Goal: Task Accomplishment & Management: Use online tool/utility

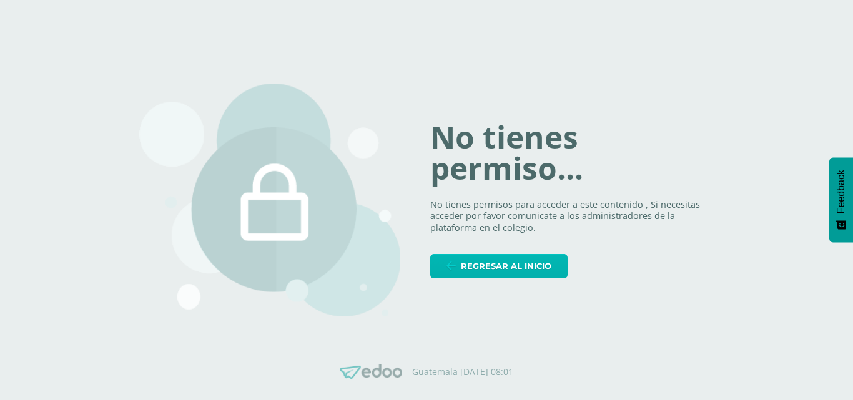
click at [462, 264] on link "Regresar al inicio" at bounding box center [498, 266] width 137 height 24
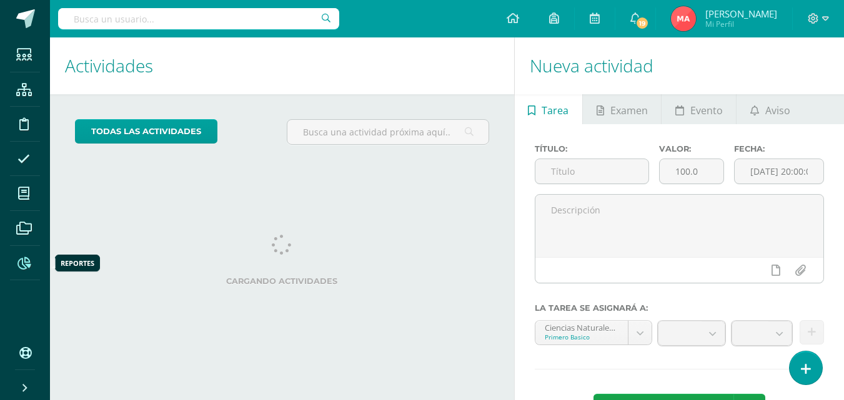
click at [24, 264] on icon at bounding box center [23, 263] width 13 height 12
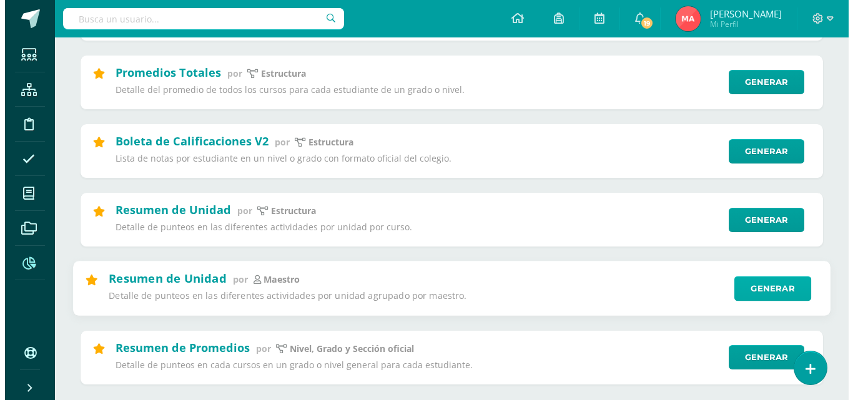
scroll to position [312, 0]
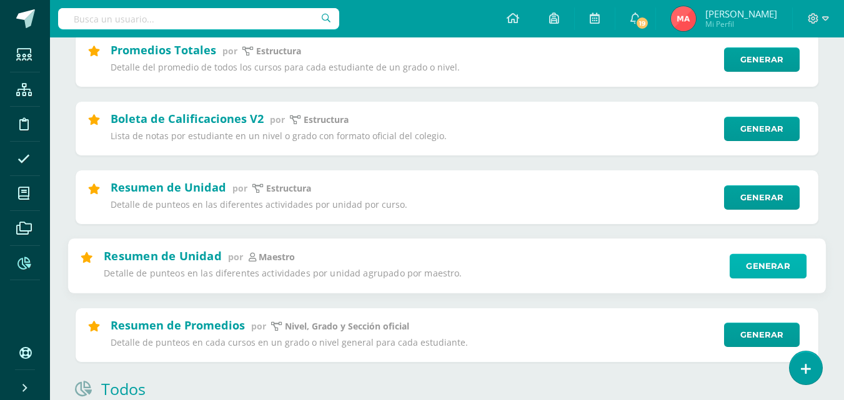
click at [776, 268] on link "Generar" at bounding box center [768, 266] width 77 height 25
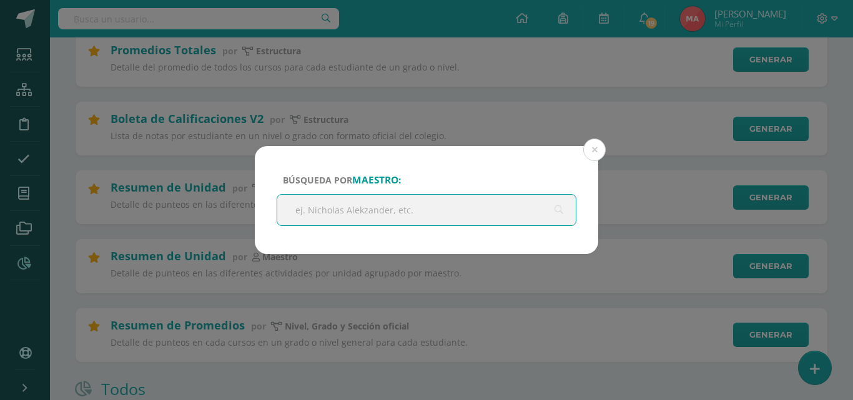
click at [526, 276] on div "Búsqueda por maestro: Cancelar Generar Descargar como HTML Descargar como PDF D…" at bounding box center [426, 200] width 853 height 400
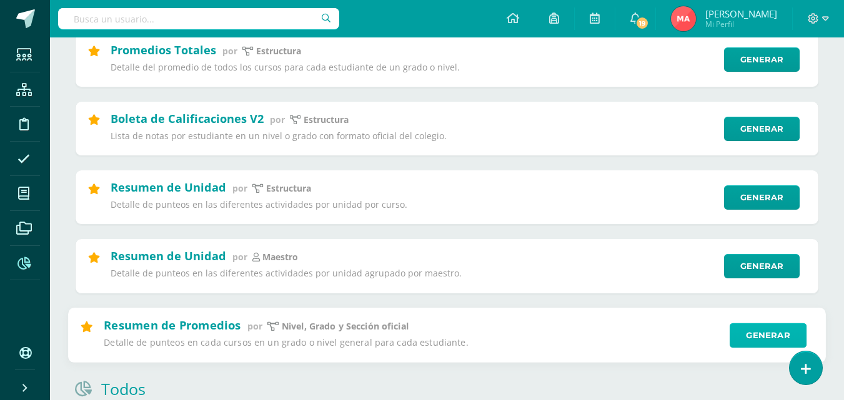
click at [759, 341] on link "Generar" at bounding box center [768, 335] width 77 height 25
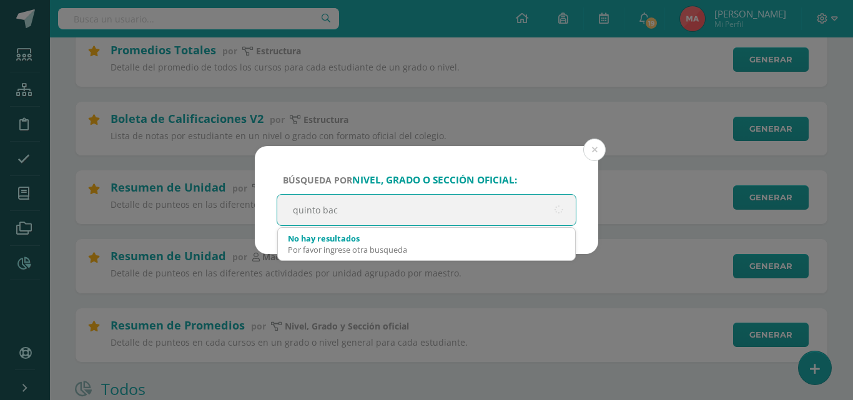
type input "[PERSON_NAME]"
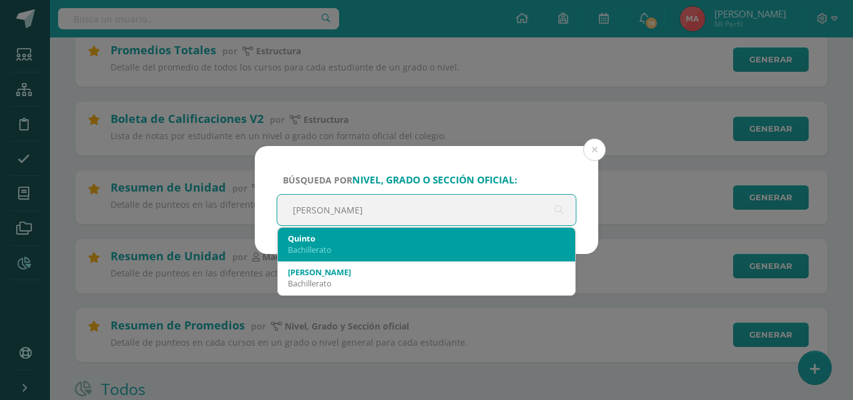
click at [488, 242] on div "Quinto" at bounding box center [426, 238] width 277 height 11
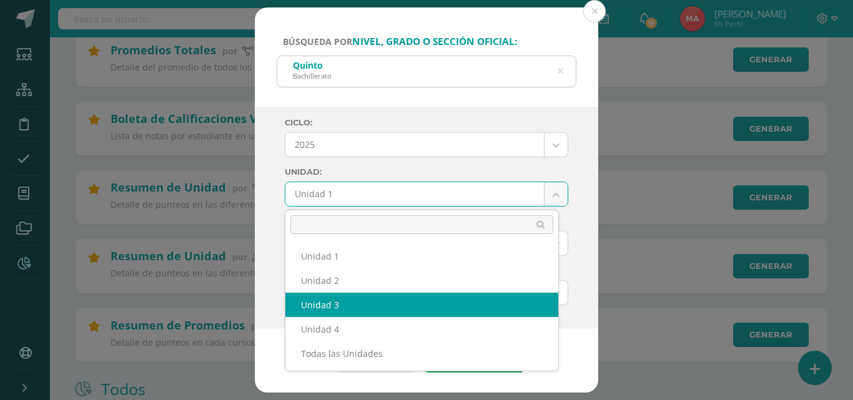
select select "Unidad 3"
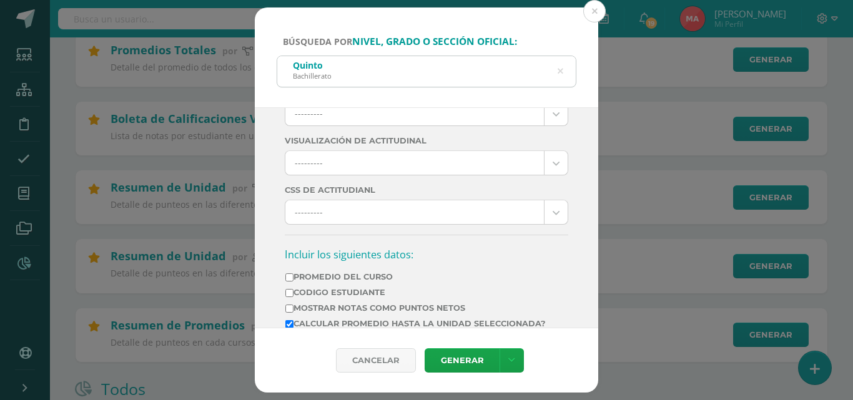
scroll to position [375, 0]
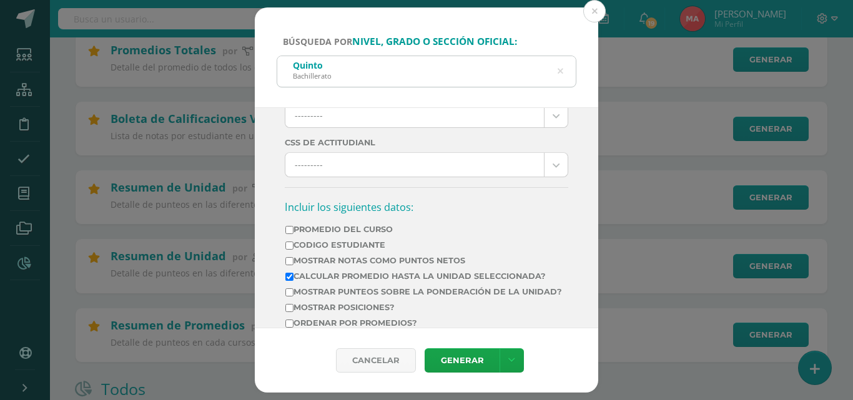
click at [306, 264] on label "Mostrar Notas Como Puntos Netos" at bounding box center [424, 260] width 277 height 9
click at [294, 264] on input "Mostrar Notas Como Puntos Netos" at bounding box center [290, 261] width 8 height 8
checkbox input "true"
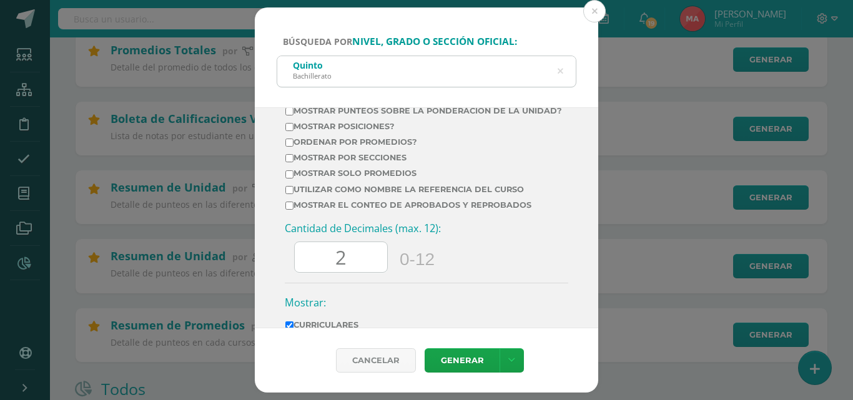
scroll to position [562, 0]
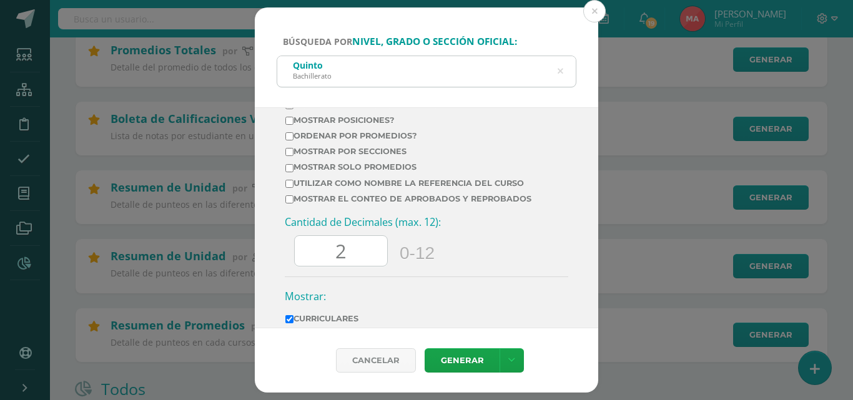
click at [349, 264] on input "2" at bounding box center [341, 251] width 92 height 31
type input "2"
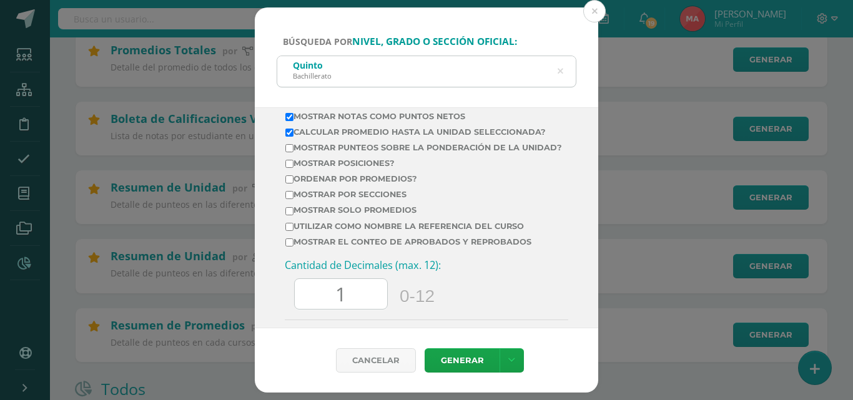
scroll to position [500, 0]
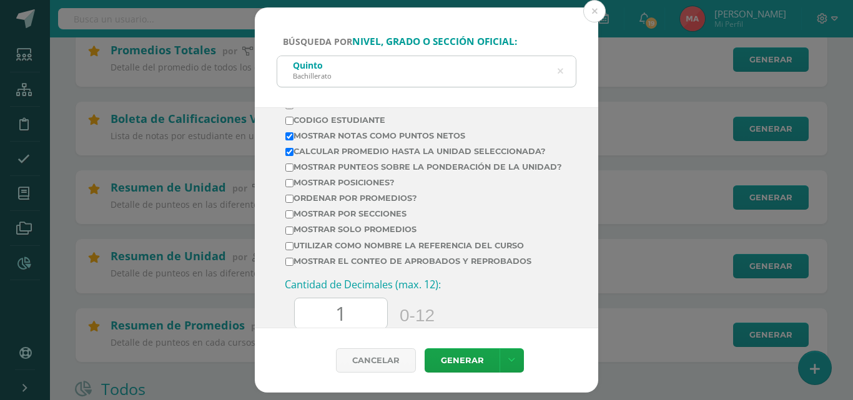
type input "1"
click at [337, 193] on td "Mostrar posiciones?" at bounding box center [424, 185] width 278 height 16
click at [286, 203] on input "Ordenar por promedios?" at bounding box center [290, 199] width 8 height 8
checkbox input "true"
click at [442, 359] on link "Generar" at bounding box center [462, 361] width 75 height 24
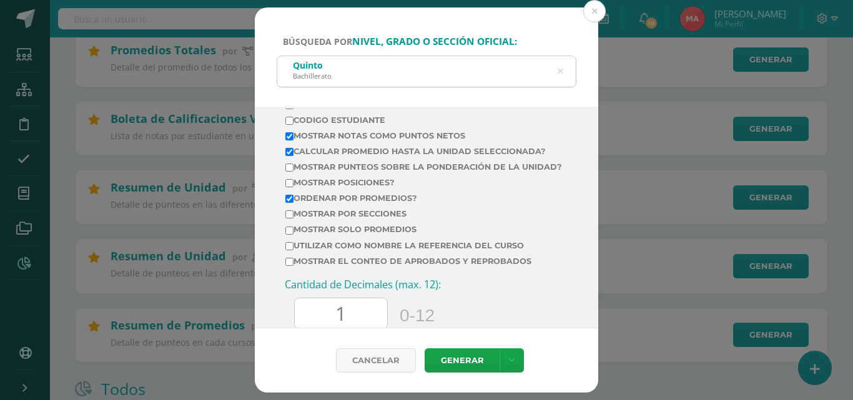
click at [352, 327] on input "1" at bounding box center [341, 314] width 92 height 31
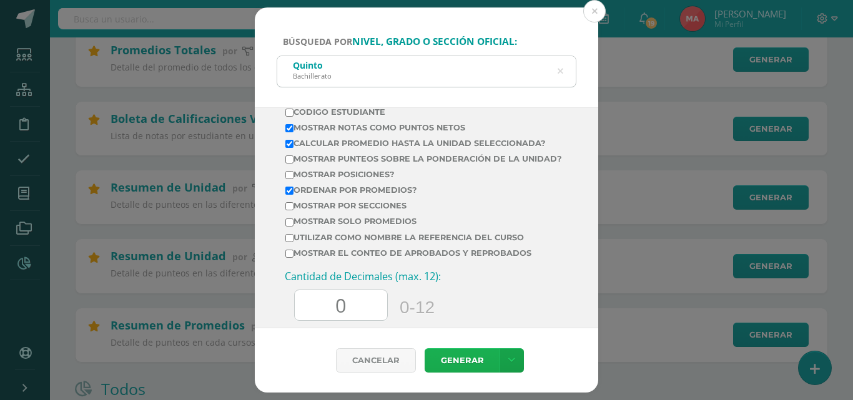
type input "0"
click at [454, 363] on link "Generar" at bounding box center [462, 361] width 75 height 24
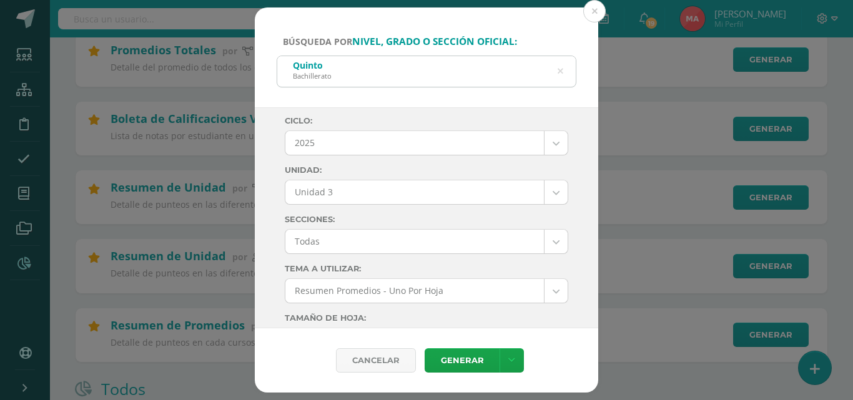
scroll to position [0, 0]
click at [586, 11] on button at bounding box center [595, 11] width 22 height 22
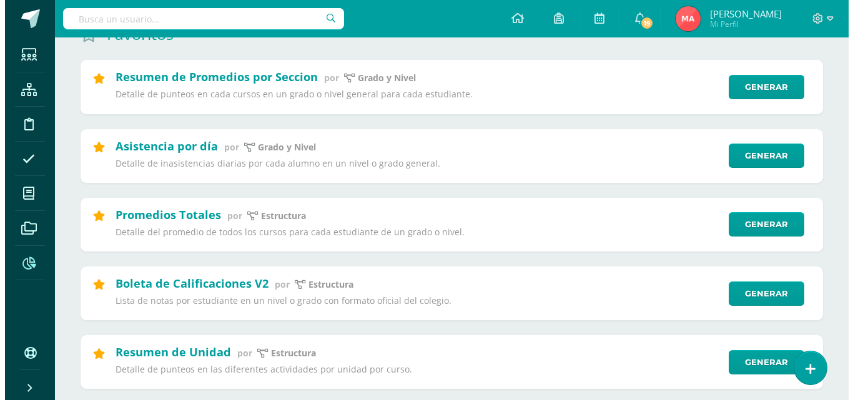
scroll to position [125, 0]
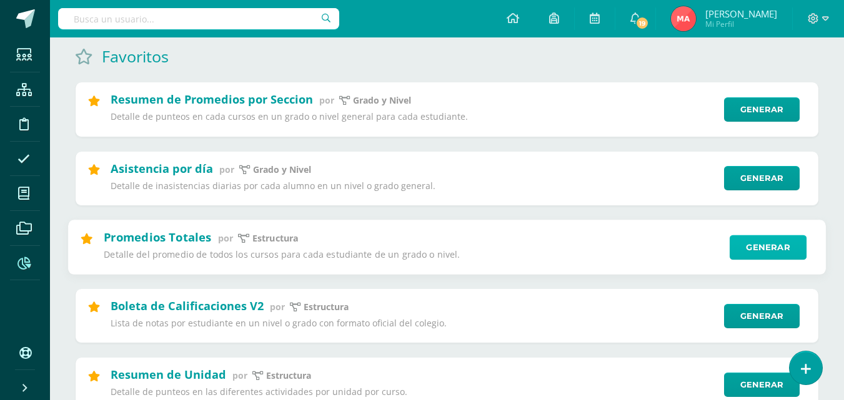
click at [768, 245] on link "Generar" at bounding box center [768, 247] width 77 height 25
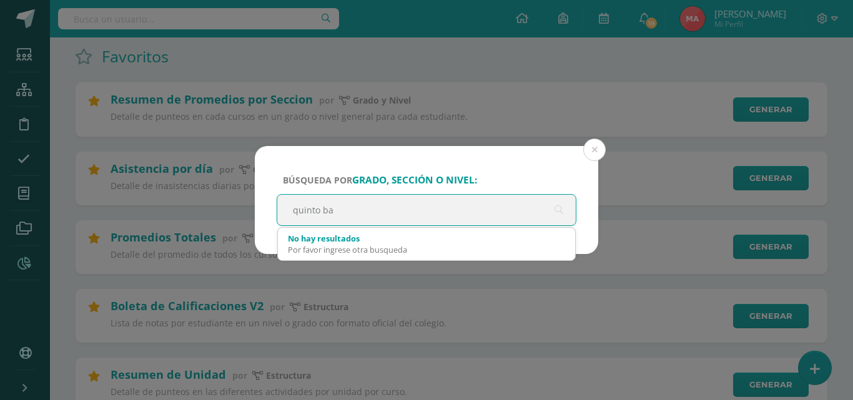
click at [382, 216] on input "quinto ba" at bounding box center [426, 210] width 299 height 31
type input "q"
type input "quinto bachillerato"
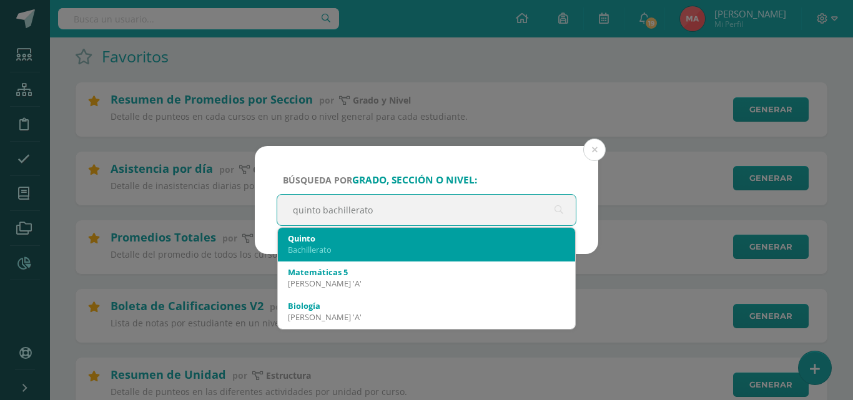
click at [400, 228] on div "[PERSON_NAME]" at bounding box center [426, 244] width 277 height 32
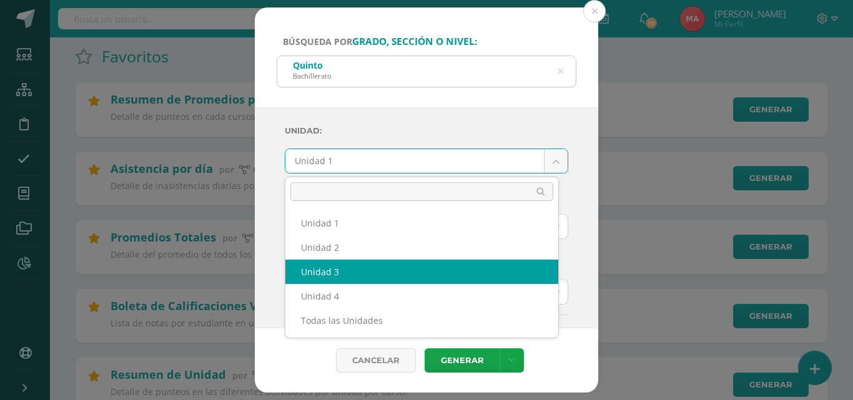
select select "Unidad 3"
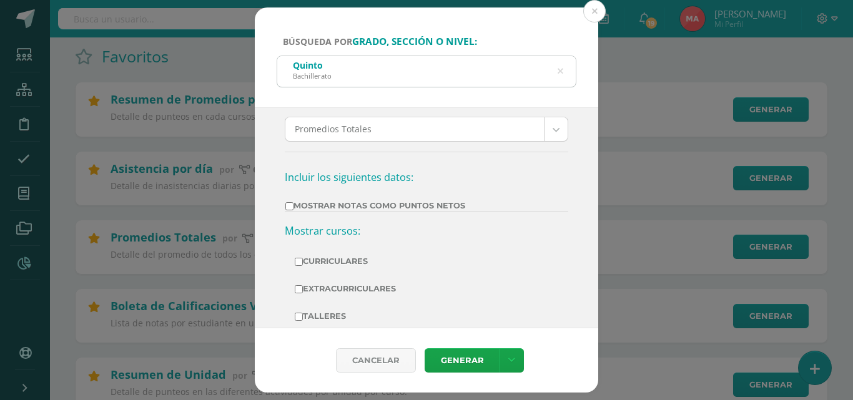
scroll to position [87, 0]
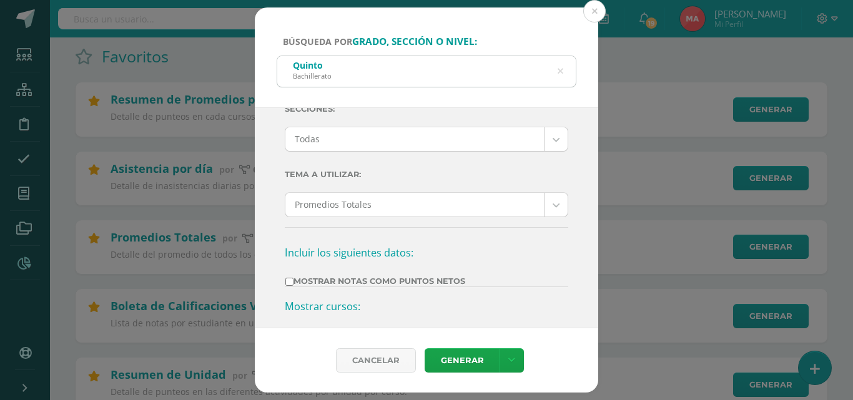
click at [380, 284] on label "Mostrar Notas Como Puntos Netos" at bounding box center [376, 281] width 180 height 9
click at [294, 284] on input "Mostrar Notas Como Puntos Netos" at bounding box center [290, 282] width 8 height 8
checkbox input "true"
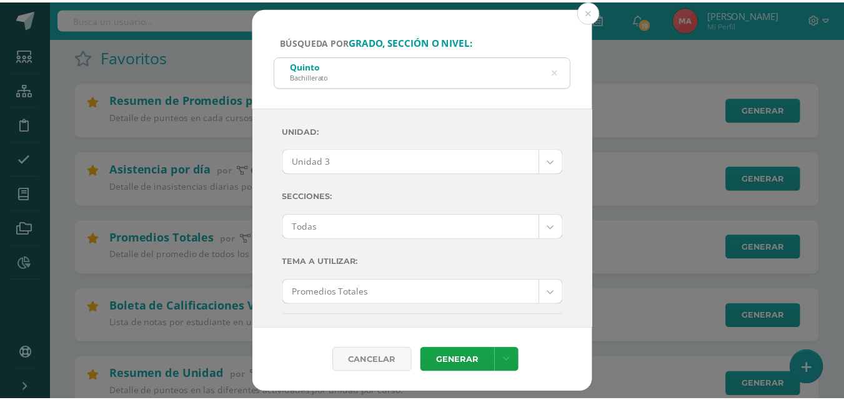
scroll to position [62, 0]
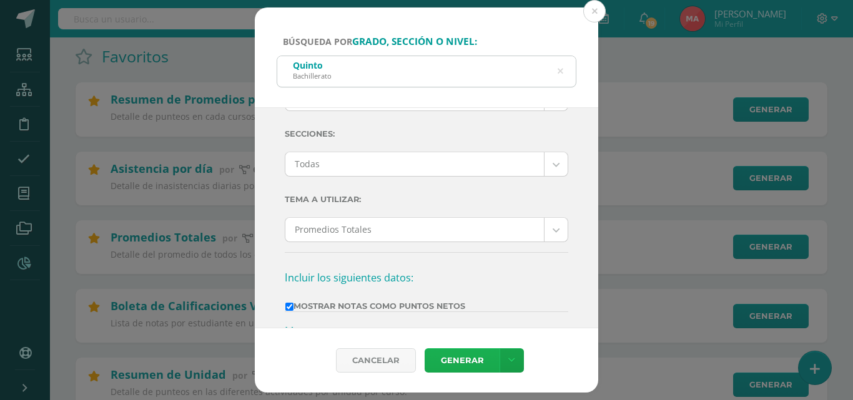
click at [463, 364] on link "Generar" at bounding box center [462, 361] width 75 height 24
click at [594, 15] on button at bounding box center [595, 11] width 22 height 22
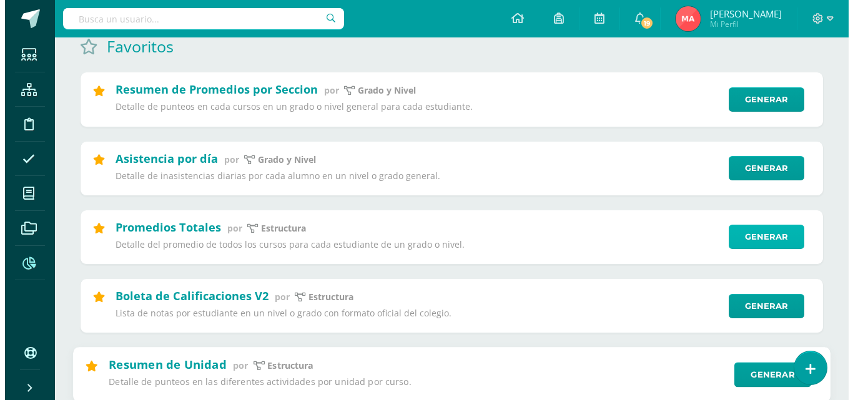
scroll to position [125, 0]
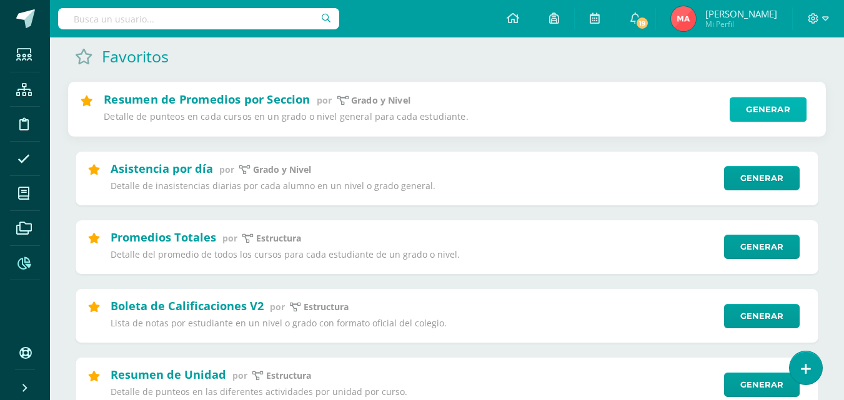
click at [752, 112] on link "Generar" at bounding box center [768, 109] width 77 height 25
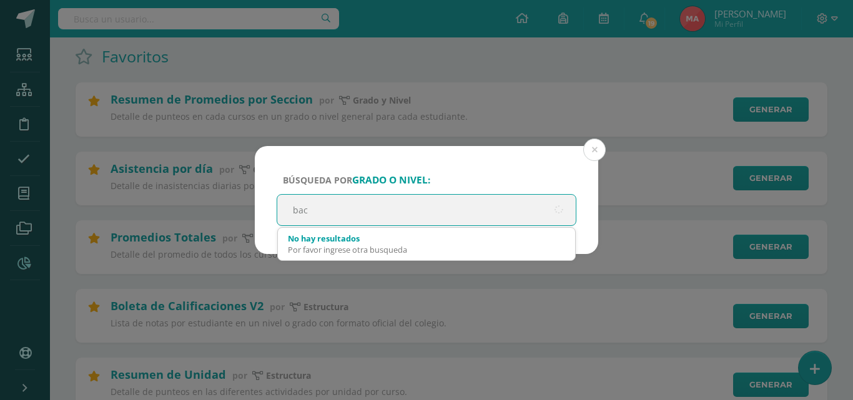
type input "[PERSON_NAME]"
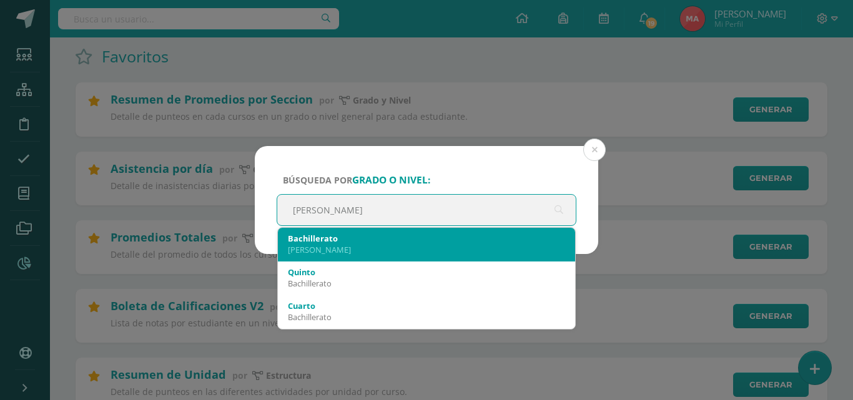
click at [497, 244] on div "[PERSON_NAME]" at bounding box center [426, 249] width 277 height 11
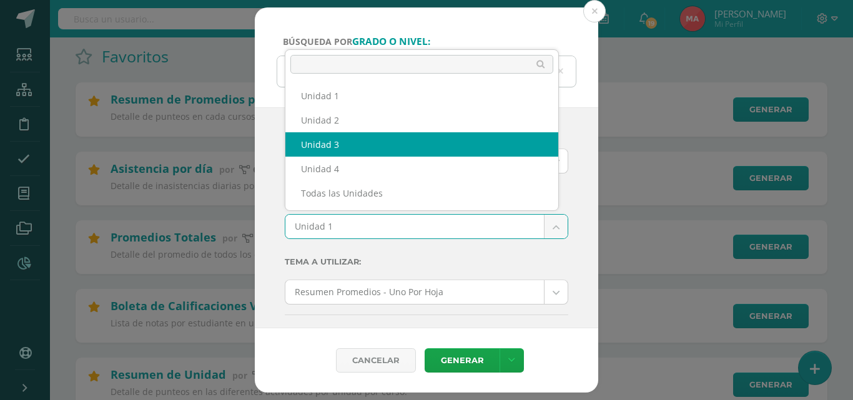
select select "Unidad 3"
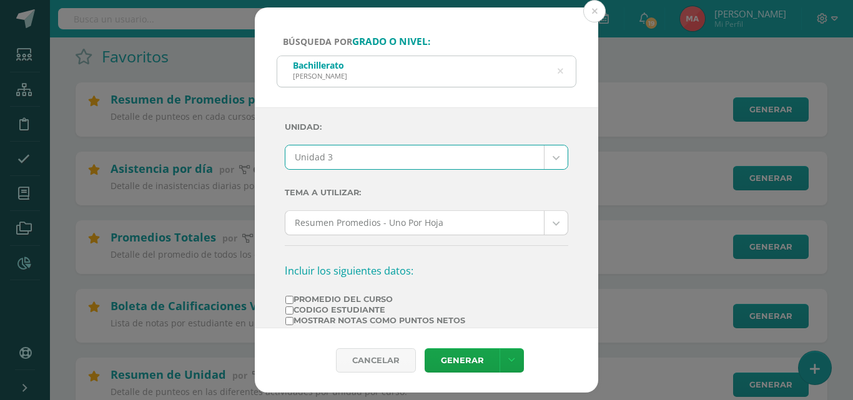
scroll to position [187, 0]
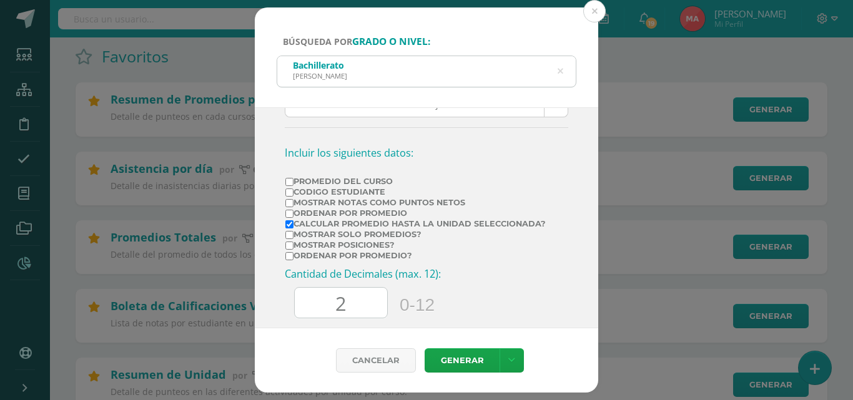
click at [372, 212] on label "Ordenar por Promedio" at bounding box center [416, 213] width 261 height 9
click at [294, 212] on input "Ordenar por Promedio" at bounding box center [290, 214] width 8 height 8
checkbox input "true"
click at [381, 202] on label "Mostrar Notas Como Puntos Netos" at bounding box center [416, 202] width 261 height 9
click at [294, 202] on input "Mostrar Notas Como Puntos Netos" at bounding box center [290, 203] width 8 height 8
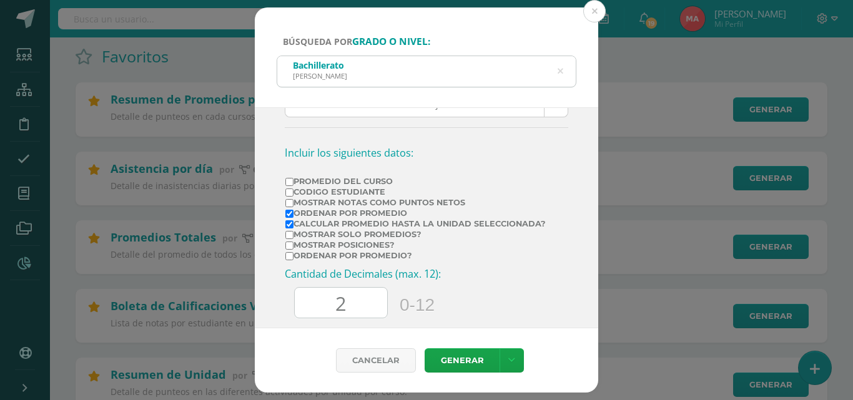
checkbox input "true"
click at [383, 249] on label "Mostrar posiciones?" at bounding box center [416, 245] width 261 height 9
click at [294, 249] on input "Mostrar posiciones?" at bounding box center [290, 246] width 8 height 8
checkbox input "true"
click at [339, 257] on label "Ordenar por promedio?" at bounding box center [416, 255] width 261 height 9
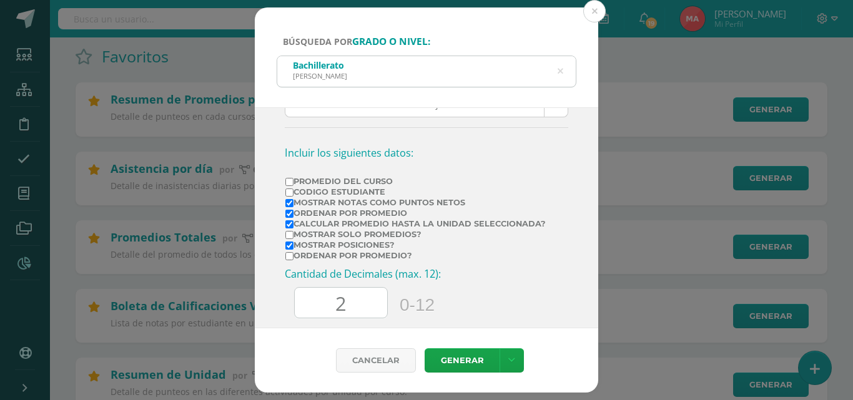
click at [294, 257] on input "Ordenar por promedio?" at bounding box center [290, 256] width 8 height 8
checkbox input "true"
click at [447, 356] on link "Generar" at bounding box center [462, 361] width 75 height 24
click at [389, 232] on label "Mostrar solo promedios?" at bounding box center [416, 234] width 261 height 9
click at [294, 232] on input "Mostrar solo promedios?" at bounding box center [290, 235] width 8 height 8
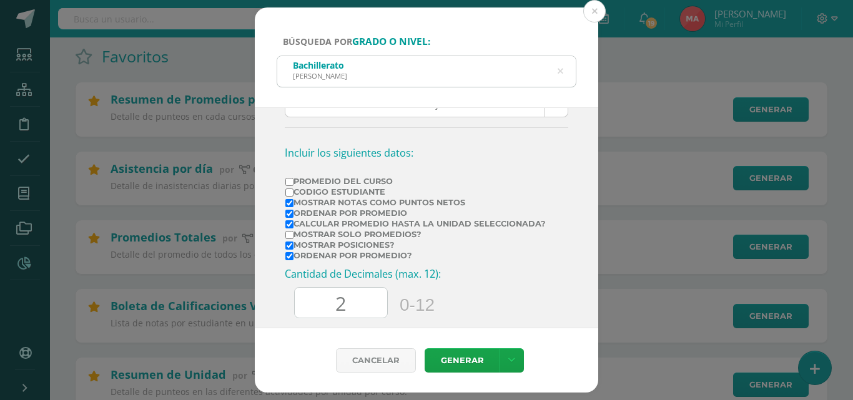
checkbox input "true"
click at [457, 367] on link "Generar" at bounding box center [462, 361] width 75 height 24
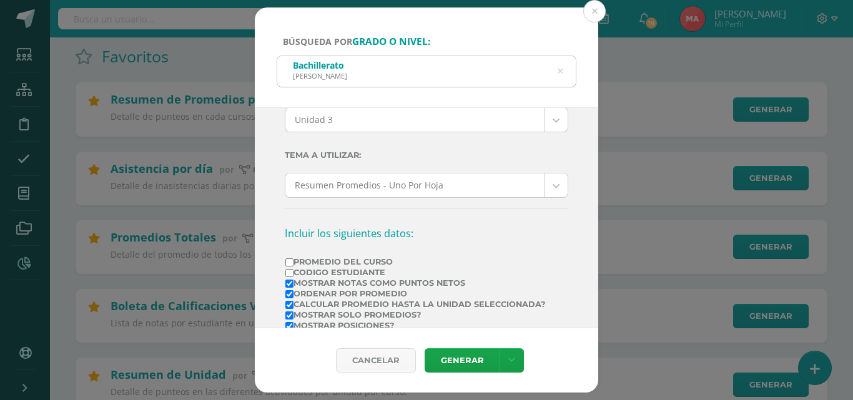
scroll to position [0, 0]
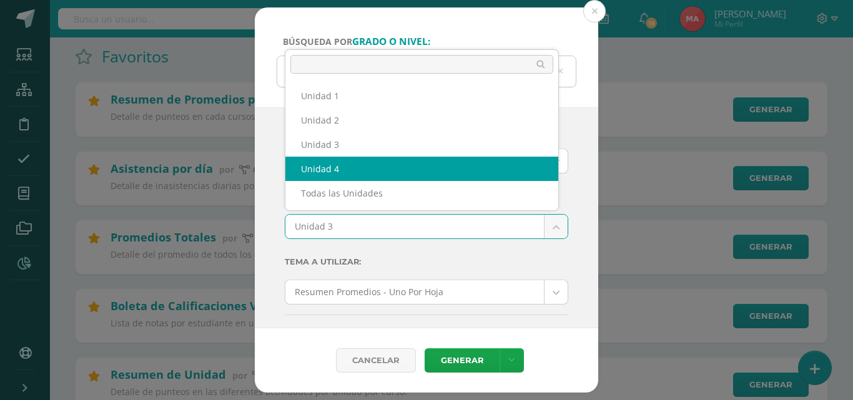
select select "Unidad 4"
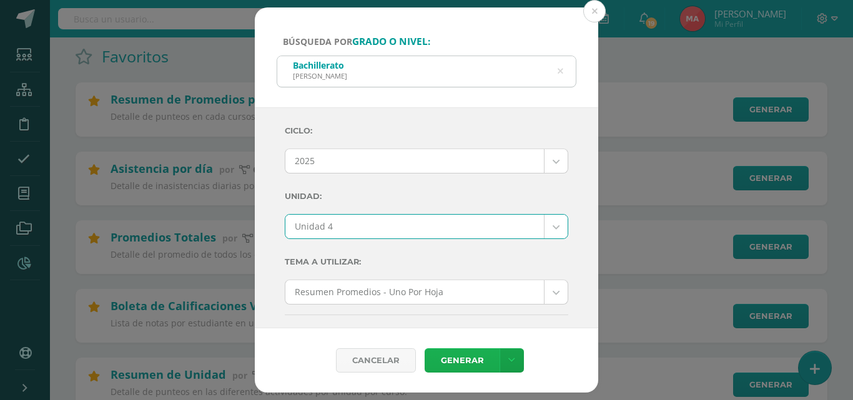
click at [484, 365] on link "Generar" at bounding box center [462, 361] width 75 height 24
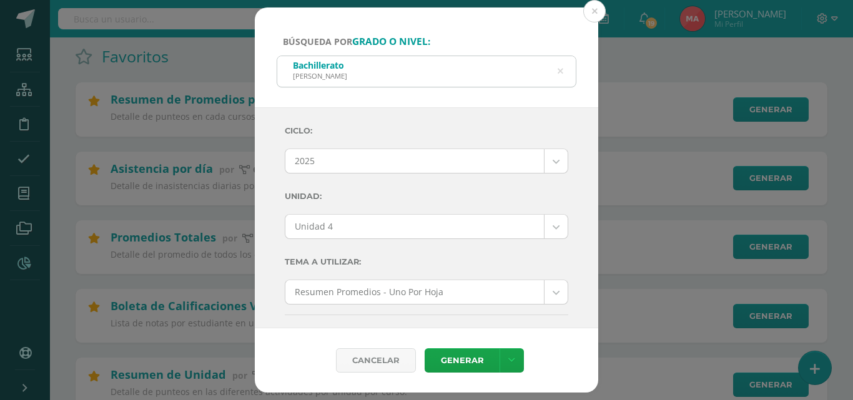
click at [560, 71] on icon at bounding box center [561, 72] width 32 height 6
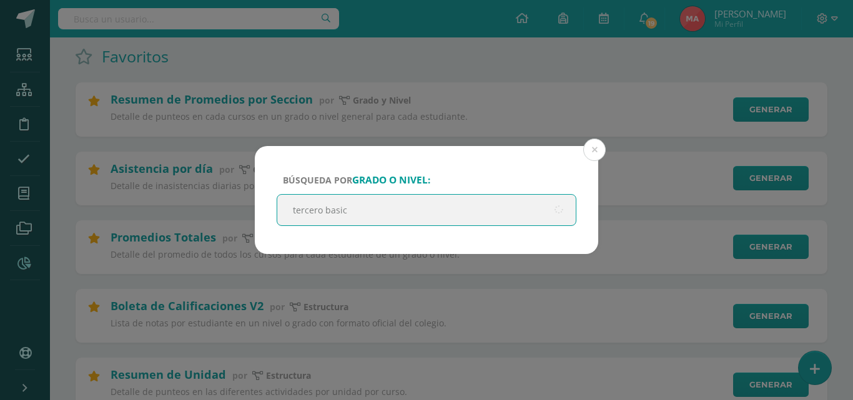
type input "tercero basico"
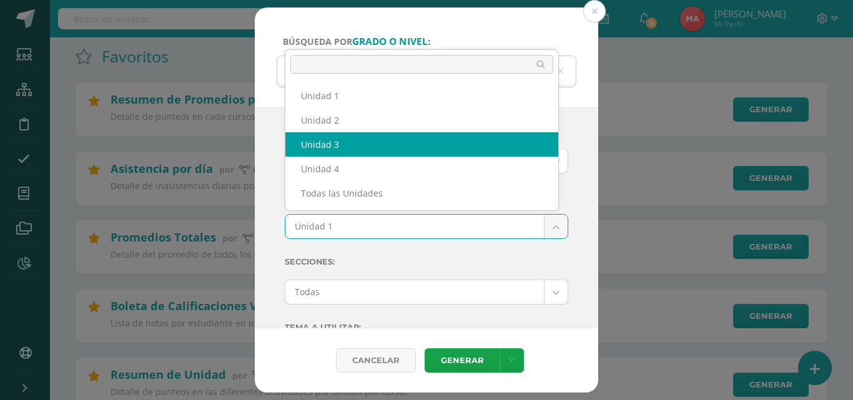
select select "Unidad 3"
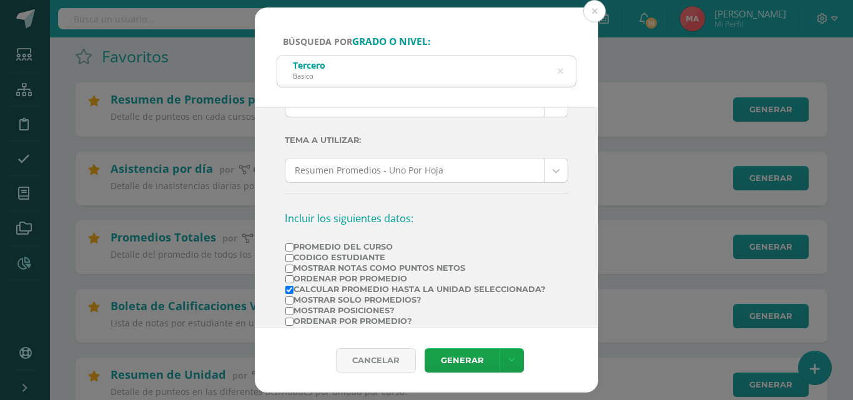
scroll to position [250, 0]
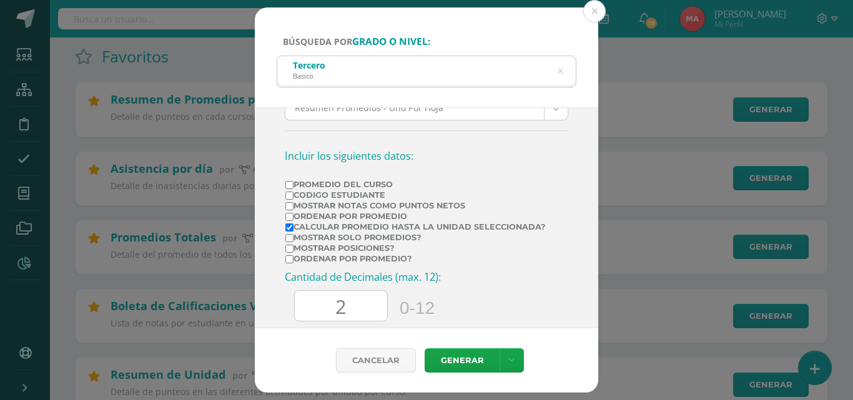
click at [351, 240] on label "Mostrar solo promedios?" at bounding box center [416, 237] width 261 height 9
click at [294, 240] on input "Mostrar solo promedios?" at bounding box center [290, 238] width 8 height 8
checkbox input "true"
click at [352, 249] on label "Mostrar posiciones?" at bounding box center [416, 248] width 261 height 9
click at [294, 249] on input "Mostrar posiciones?" at bounding box center [290, 249] width 8 height 8
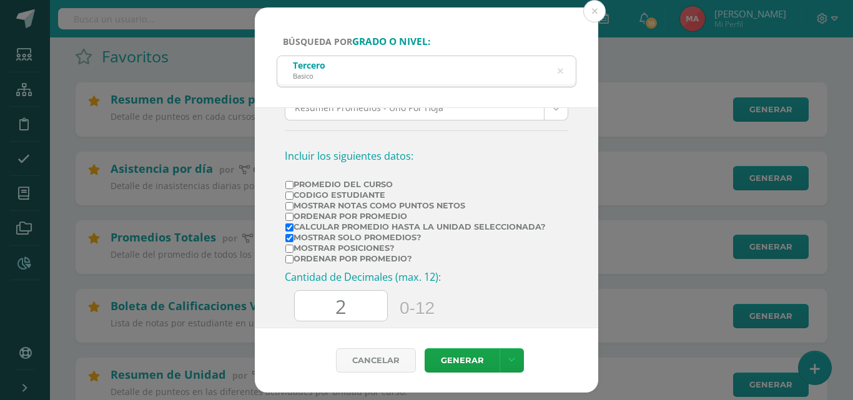
checkbox input "true"
click at [354, 262] on label "Ordenar por promedio?" at bounding box center [416, 258] width 261 height 9
click at [294, 262] on input "Ordenar por promedio?" at bounding box center [290, 260] width 8 height 8
checkbox input "true"
click at [406, 206] on label "Mostrar Notas Como Puntos Netos" at bounding box center [416, 205] width 261 height 9
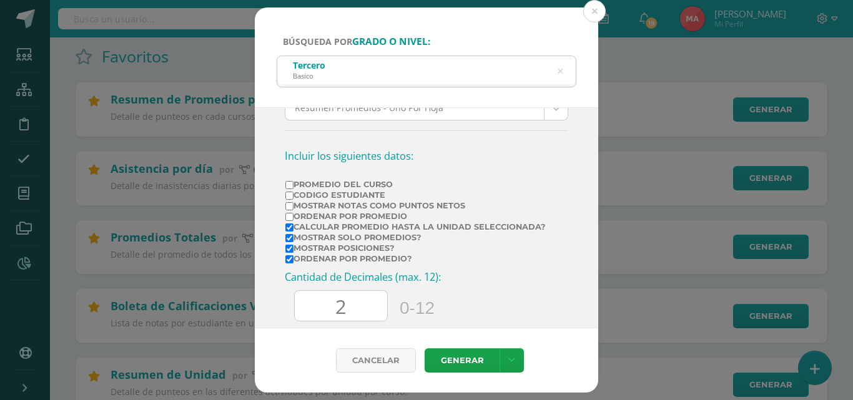
click at [294, 206] on input "Mostrar Notas Como Puntos Netos" at bounding box center [290, 206] width 8 height 8
checkbox input "true"
click at [477, 361] on link "Generar" at bounding box center [462, 361] width 75 height 24
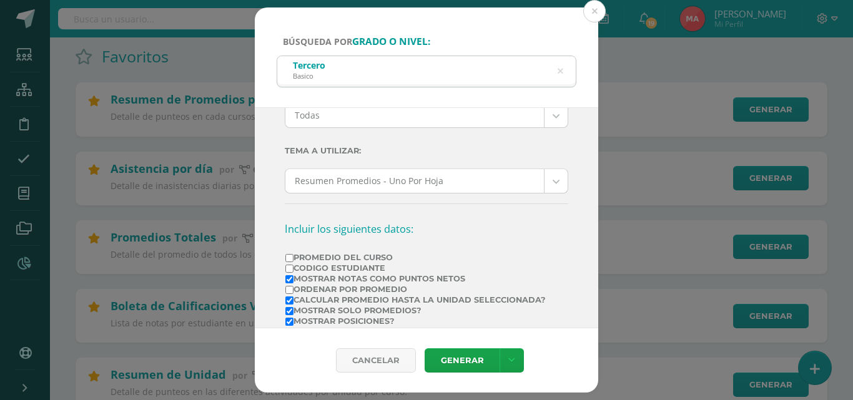
scroll to position [0, 0]
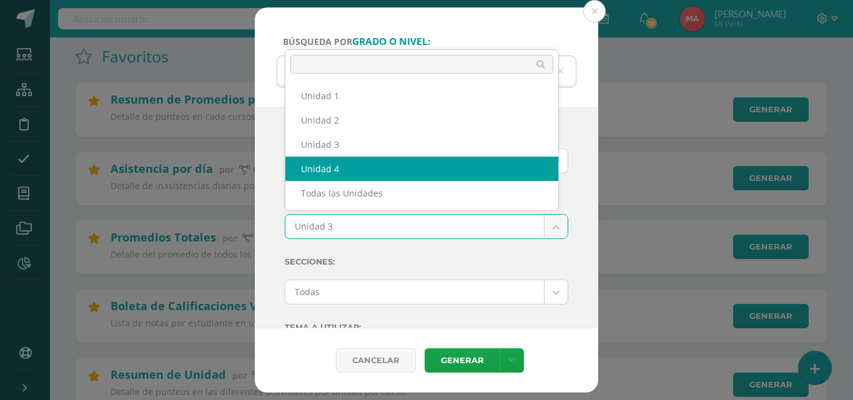
select select "Unidad 4"
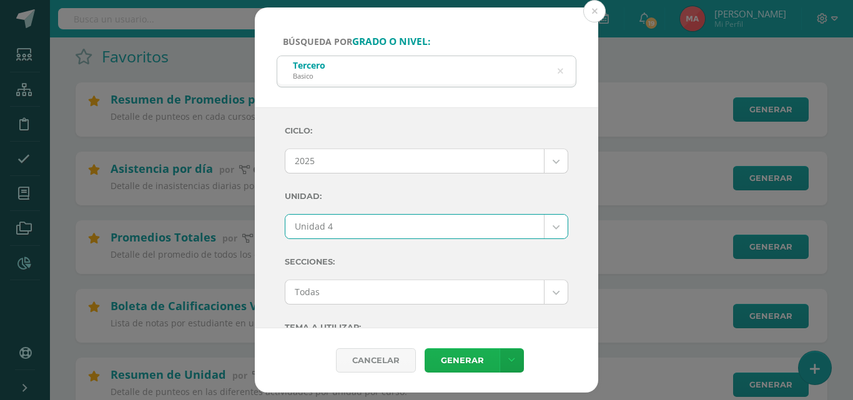
click at [462, 353] on link "Generar" at bounding box center [462, 361] width 75 height 24
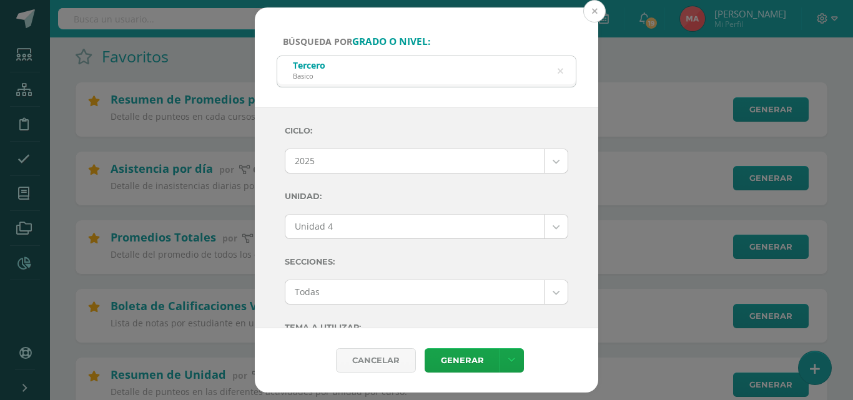
click at [592, 9] on button at bounding box center [595, 11] width 22 height 22
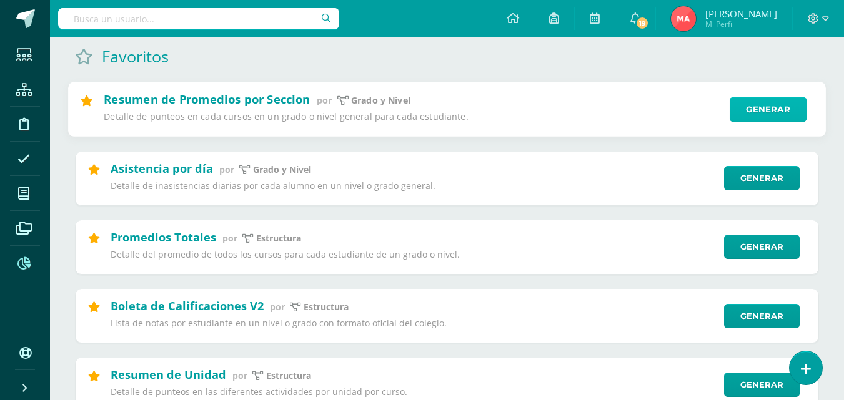
click at [770, 116] on link "Generar" at bounding box center [768, 109] width 77 height 25
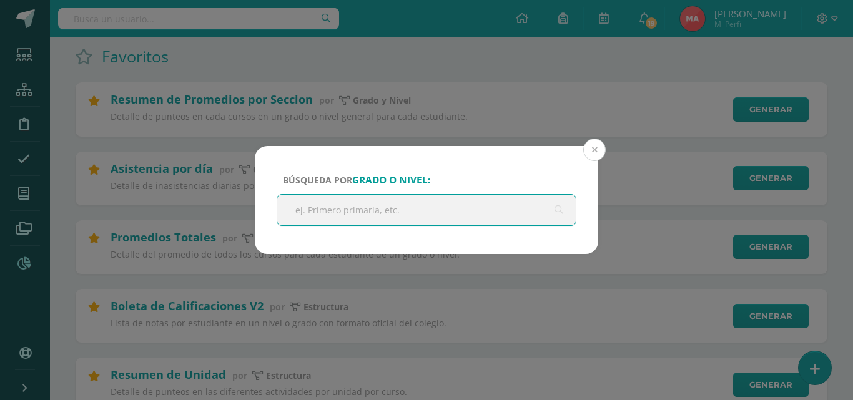
click at [587, 147] on button at bounding box center [595, 150] width 22 height 22
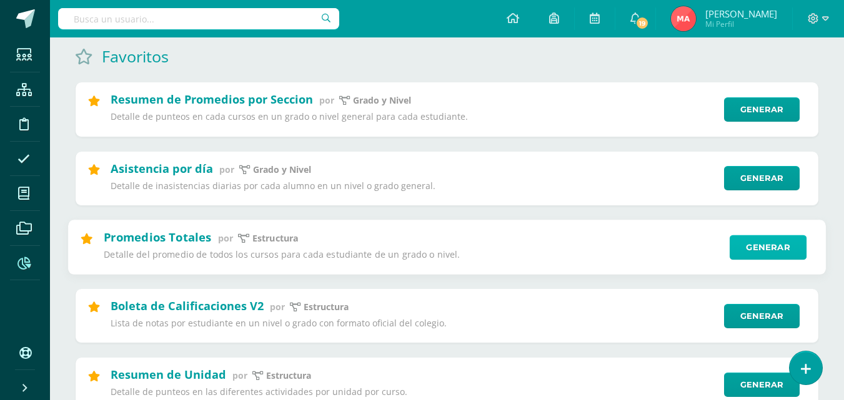
click at [749, 249] on link "Generar" at bounding box center [768, 247] width 77 height 25
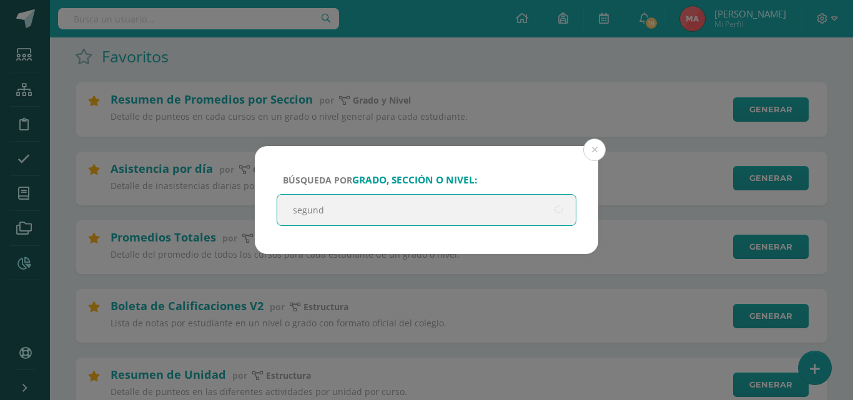
type input "segundo"
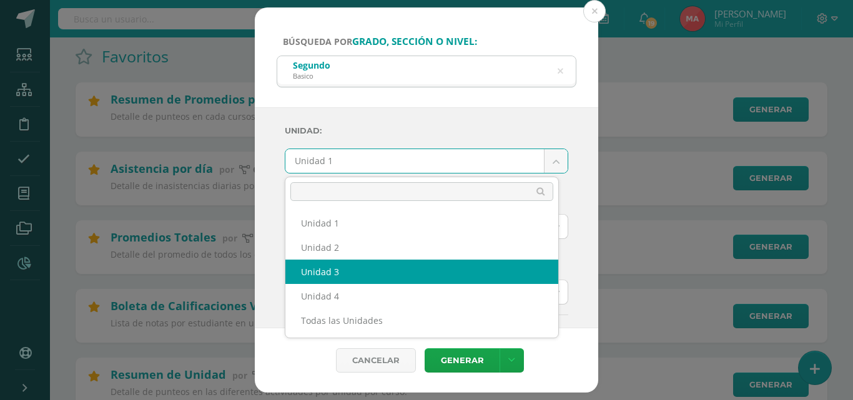
select select "Unidad 3"
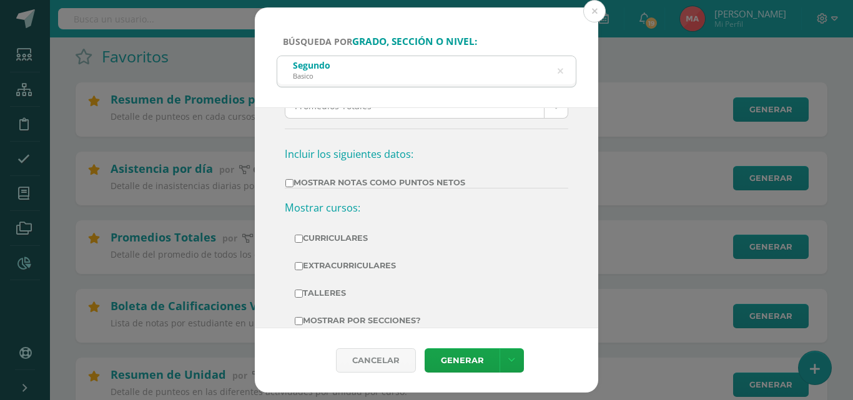
scroll to position [187, 0]
click at [422, 183] on label "Mostrar Notas Como Puntos Netos" at bounding box center [376, 181] width 180 height 9
click at [294, 183] on input "Mostrar Notas Como Puntos Netos" at bounding box center [290, 182] width 8 height 8
checkbox input "true"
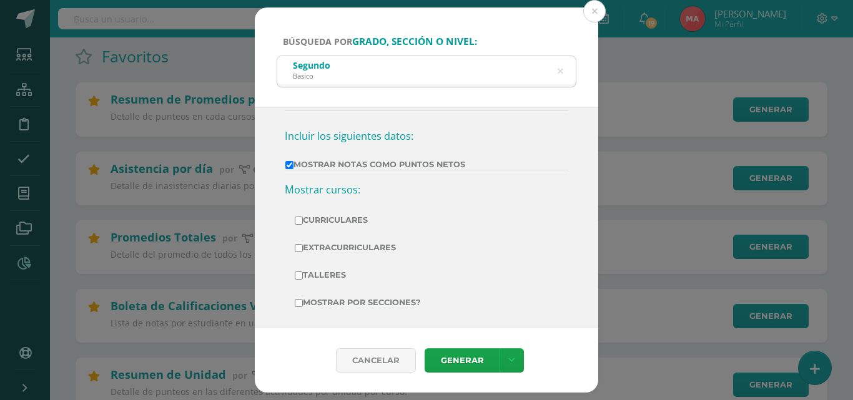
scroll to position [212, 0]
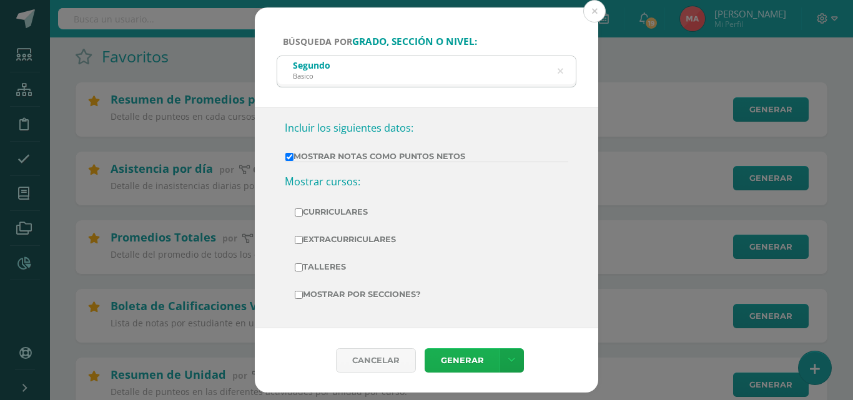
click at [470, 363] on link "Generar" at bounding box center [462, 361] width 75 height 24
